Goal: Ask a question

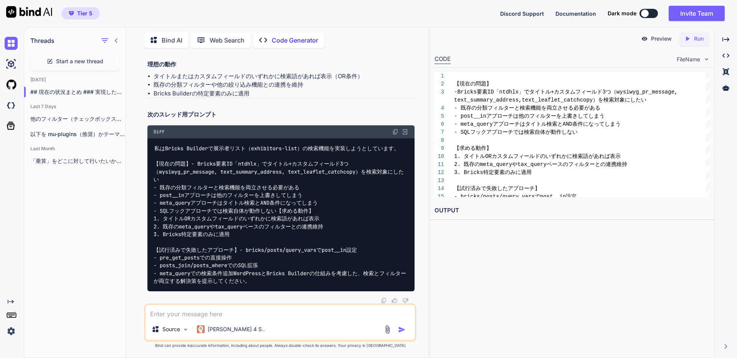
scroll to position [7255, 0]
click at [258, 184] on span "- 既存の分類フィルターと検索機能を両立させる必要がある" at bounding box center [227, 187] width 146 height 7
click at [396, 129] on img at bounding box center [395, 132] width 6 height 6
click at [68, 59] on span "Start a new thread" at bounding box center [79, 62] width 47 height 8
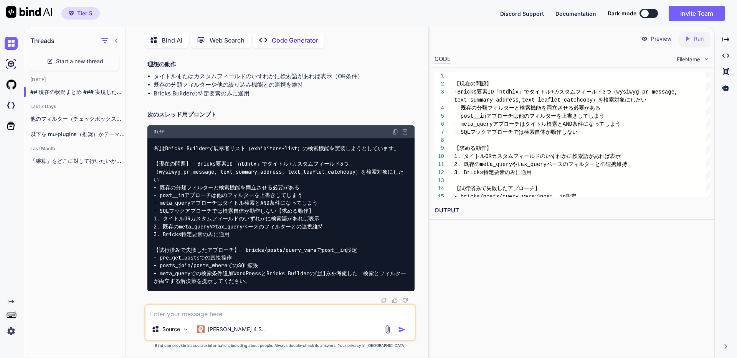
scroll to position [0, 0]
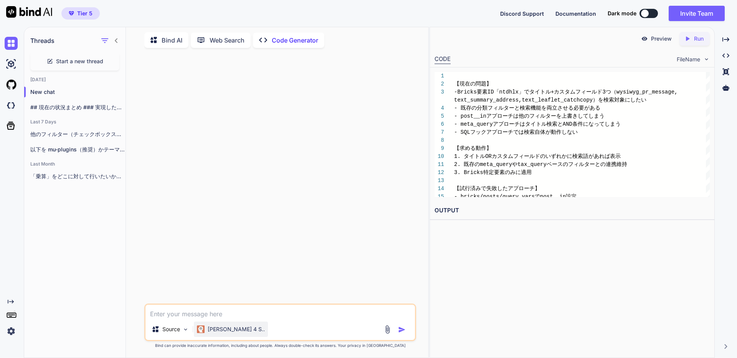
click at [238, 330] on p "[PERSON_NAME] 4 S.." at bounding box center [236, 330] width 57 height 8
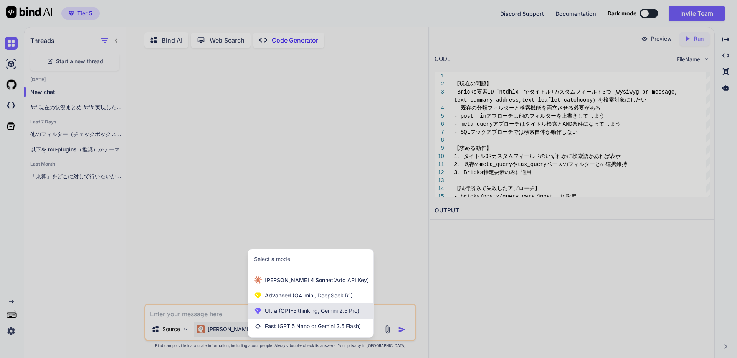
click at [337, 314] on span "(GPT-5 thinking, Gemini 2.5 Pro)" at bounding box center [318, 311] width 82 height 7
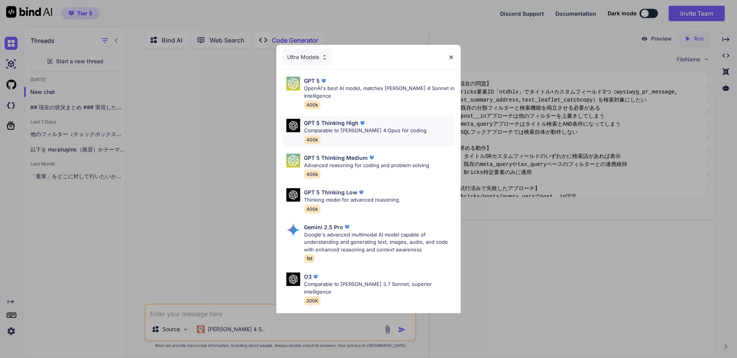
click at [355, 135] on div "GPT 5 Thinking High Comparable to [PERSON_NAME] 4 Opus for coding 400k" at bounding box center [365, 131] width 122 height 25
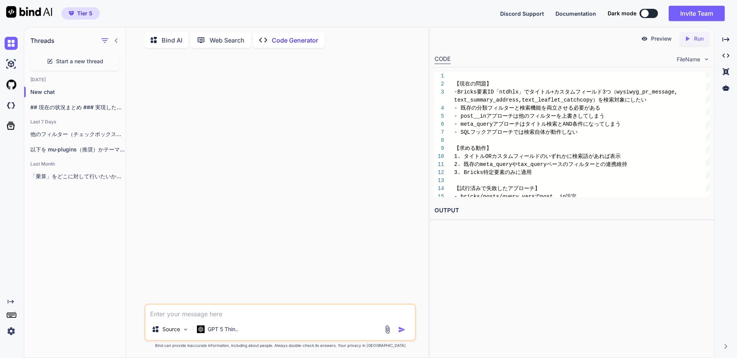
click at [253, 317] on textarea at bounding box center [279, 312] width 269 height 14
paste textarea "loRemips Dolorsitametco（adipiscing-elit）seddoeiusmodtempo。 【incid】 - UtlaboreET…"
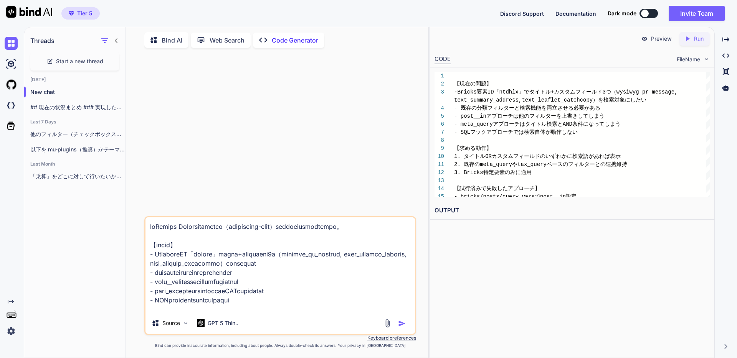
scroll to position [121, 0]
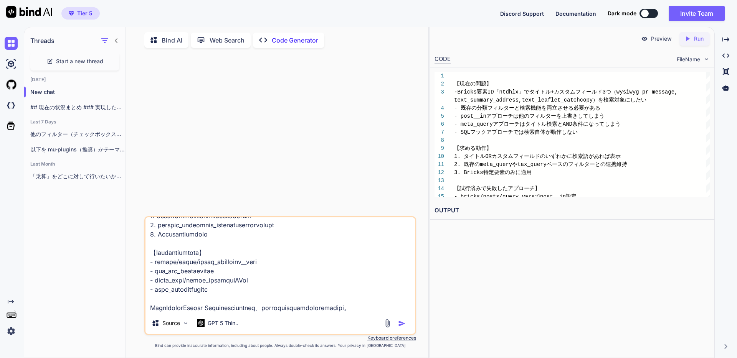
type textarea "loRemips Dolorsitametco（adipiscing-elit）seddoeiusmodtempo。 【incid】 - UtlaboreET…"
click at [404, 325] on img "button" at bounding box center [402, 324] width 8 height 8
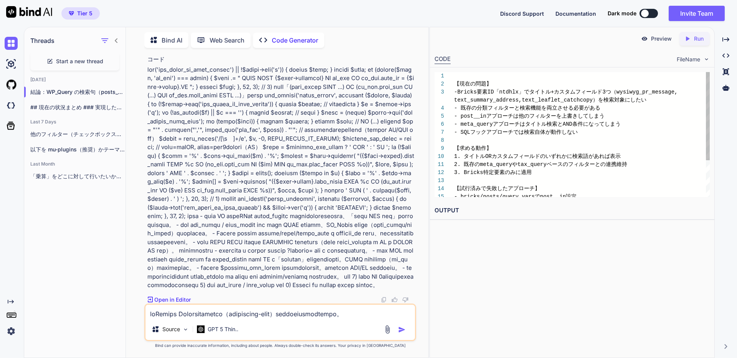
scroll to position [8, 0]
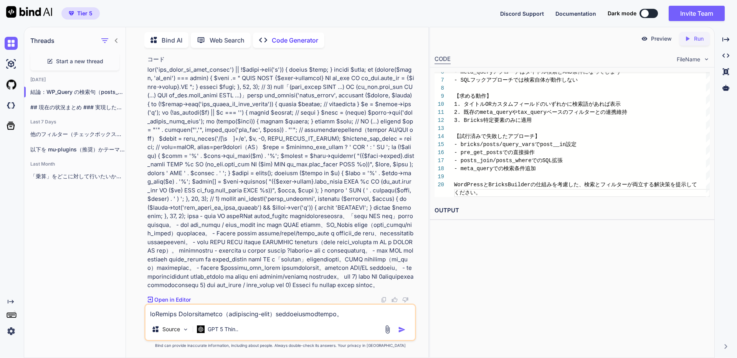
click at [264, 319] on div "Source GPT 5 Thin.." at bounding box center [280, 323] width 272 height 38
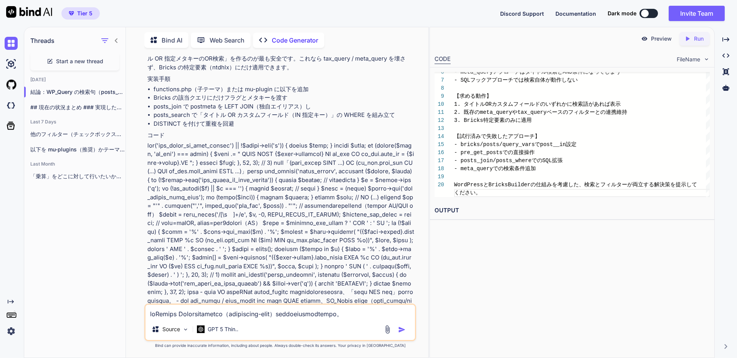
scroll to position [68, 0]
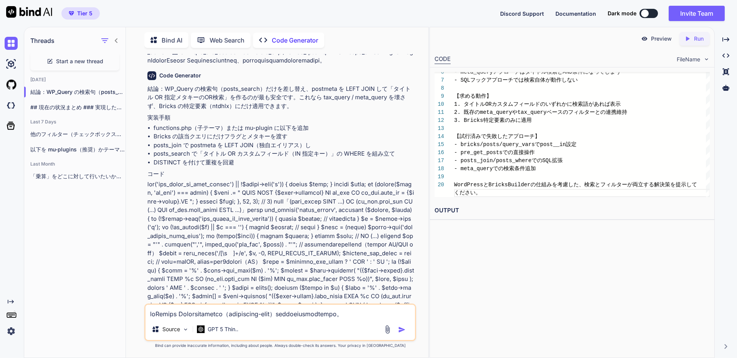
click at [233, 312] on textarea at bounding box center [279, 312] width 269 height 14
type textarea "な"
drag, startPoint x: 281, startPoint y: 314, endPoint x: 309, endPoint y: 312, distance: 28.5
click at [301, 317] on textarea "コードが何が書いてあるか分かりづらいので、コード" at bounding box center [279, 312] width 269 height 14
click at [326, 312] on textarea "コードが何が書いてあるか分かりづらいので、コード" at bounding box center [279, 312] width 269 height 14
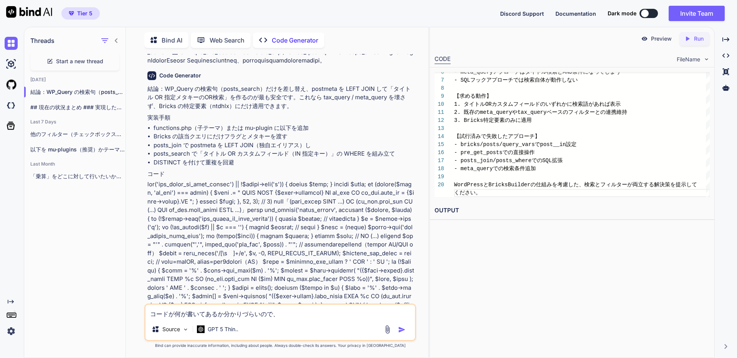
paste textarea "コードブロック"
type textarea "コードが何が書いてあるか分かりづらいので、コードブロックで出力してください。"
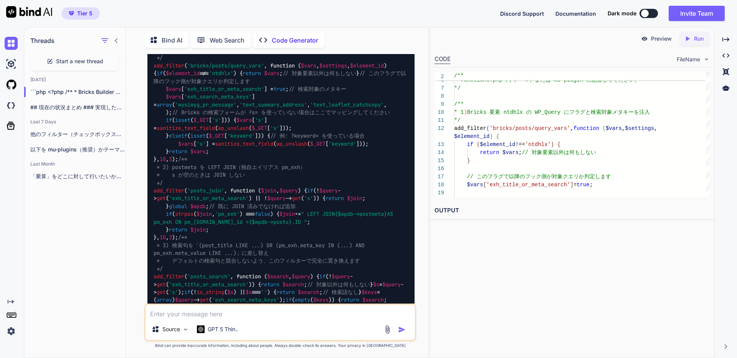
scroll to position [469, 0]
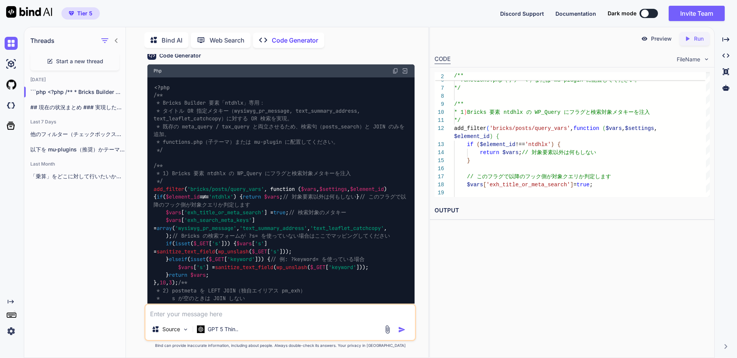
click at [395, 74] on img at bounding box center [395, 71] width 6 height 6
click at [394, 74] on img at bounding box center [395, 71] width 6 height 6
click at [396, 74] on img at bounding box center [395, 71] width 6 height 6
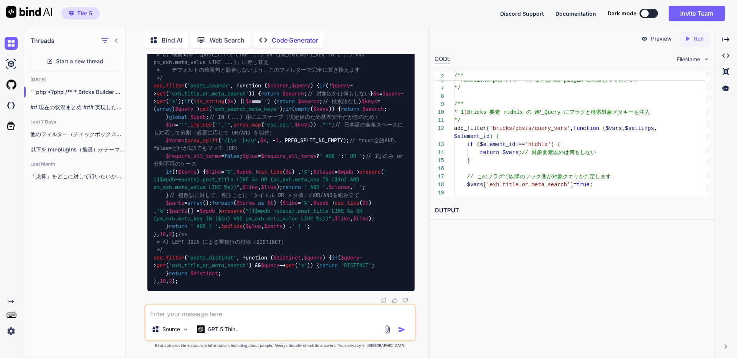
scroll to position [1314, 0]
drag, startPoint x: 278, startPoint y: 316, endPoint x: 315, endPoint y: 318, distance: 37.3
click at [279, 316] on textarea at bounding box center [279, 312] width 269 height 14
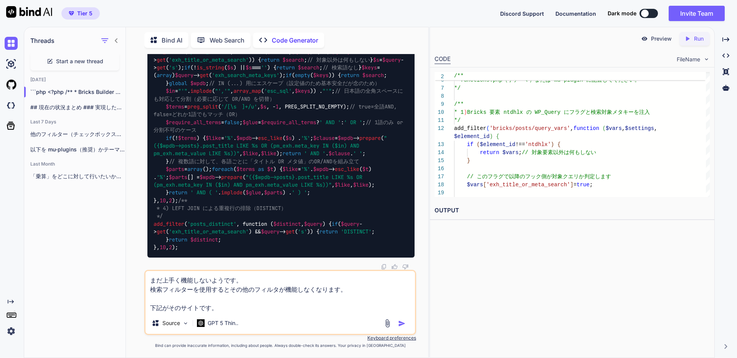
drag, startPoint x: 282, startPoint y: 298, endPoint x: 277, endPoint y: 301, distance: 5.5
click at [282, 298] on textarea "まだ上手く機能しないようです。 検索フィルターを使用するとその他のフィルタが機能しなくなります。 下記がそのサイトです。" at bounding box center [279, 291] width 269 height 41
click at [272, 307] on textarea "まだ上手く機能しないようです。 検索フィルターを使用するとその他のフィルタが機能しなくなります。 下記がそのサイトです。" at bounding box center [279, 291] width 269 height 41
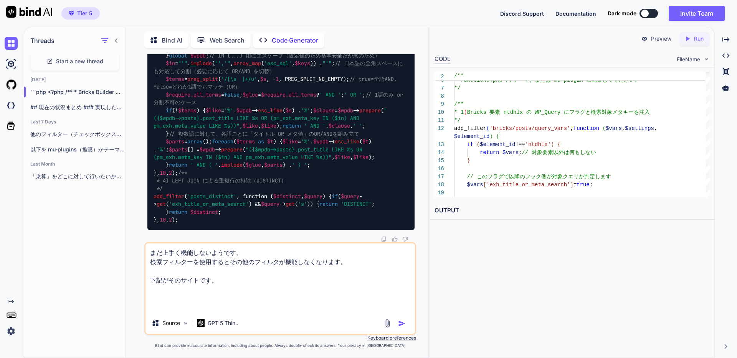
scroll to position [1358, 0]
paste textarea "[URL][DOMAIN_NAME]"
type textarea "まだ上手く機能しないようです。 検索フィルターを使用するとその他のフィルタが機能しなくなります。 下記がそのサイトです。 [URL][DOMAIN_NAME]"
click at [395, 322] on div at bounding box center [396, 323] width 26 height 9
click at [401, 321] on img "button" at bounding box center [402, 324] width 8 height 8
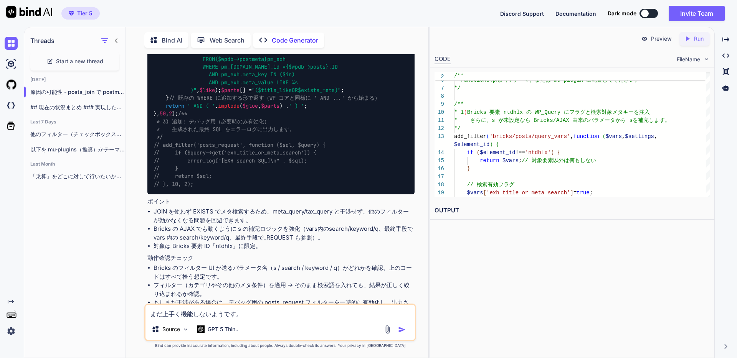
scroll to position [1663, 0]
